Goal: Navigation & Orientation: Find specific page/section

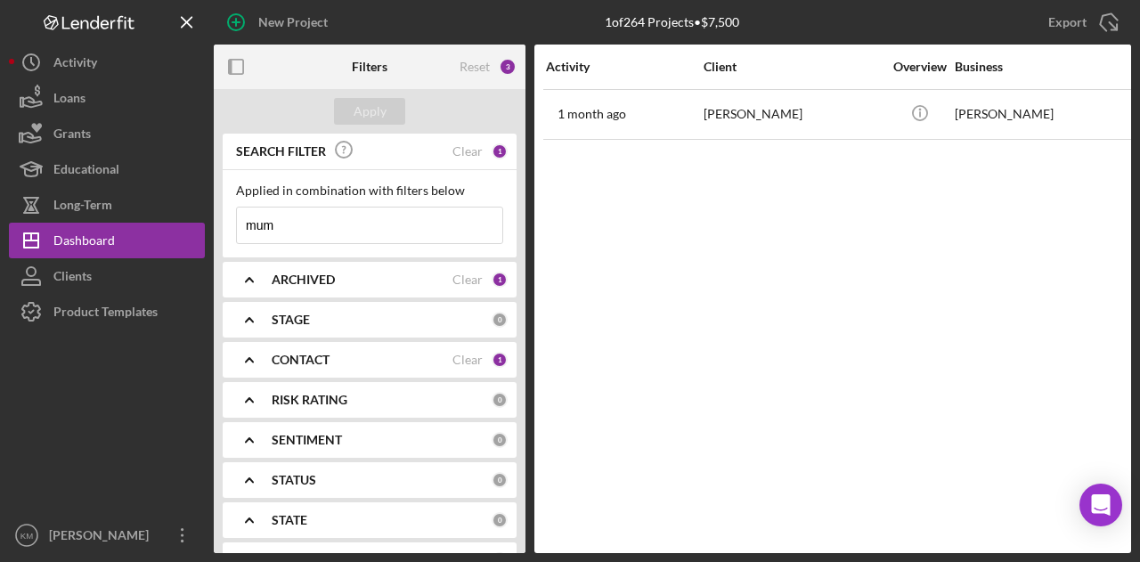
click at [296, 210] on input "mum" at bounding box center [369, 225] width 265 height 36
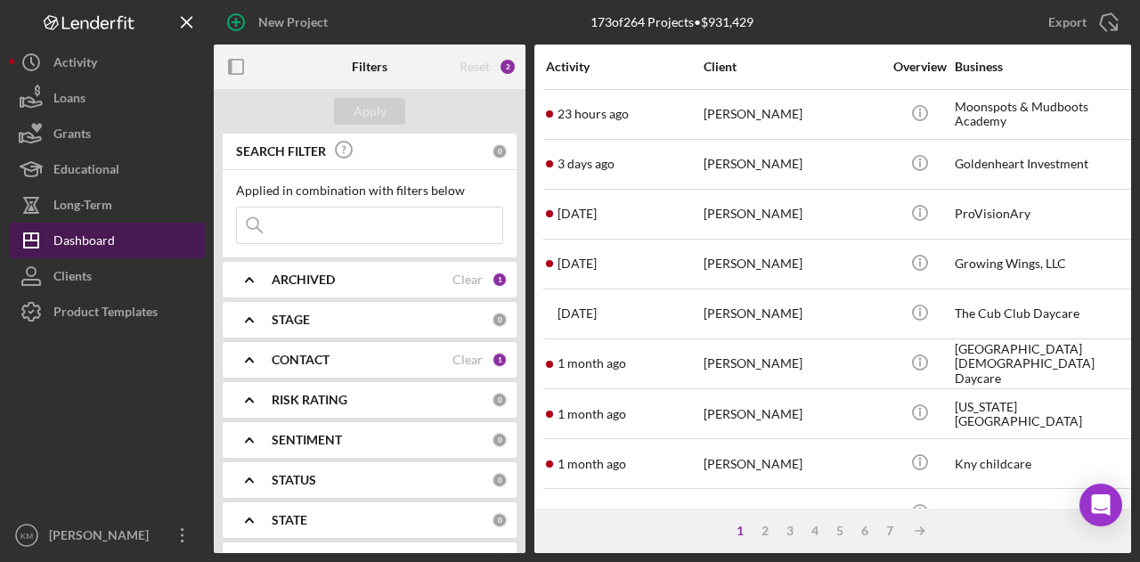
click at [114, 241] on button "Icon/Dashboard Dashboard" at bounding box center [107, 241] width 196 height 36
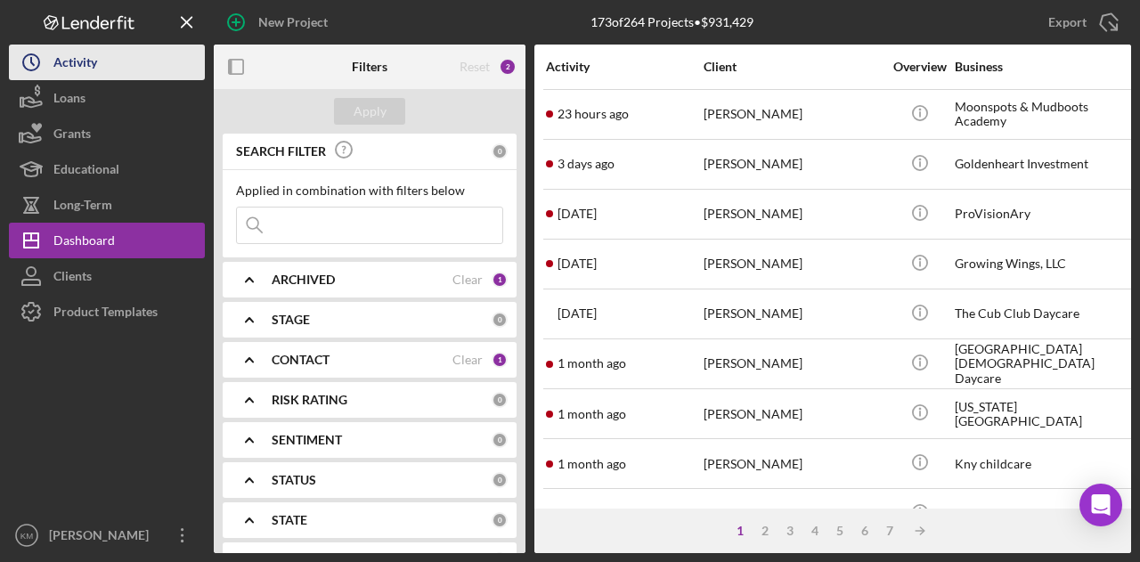
click at [64, 64] on div "Activity" at bounding box center [75, 65] width 44 height 40
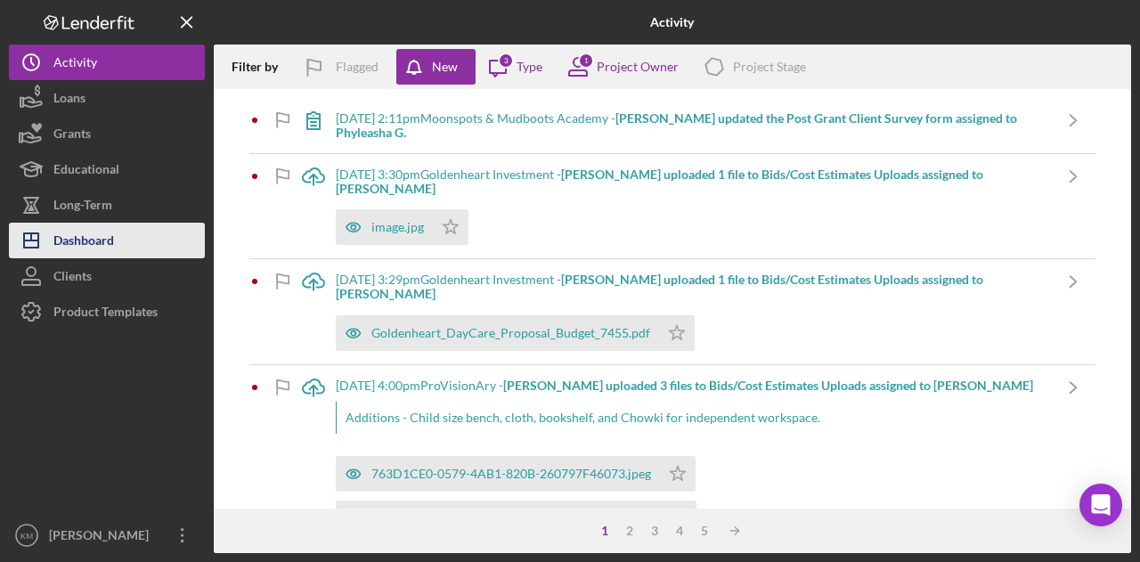
click at [128, 253] on button "Icon/Dashboard Dashboard" at bounding box center [107, 241] width 196 height 36
